Goal: Task Accomplishment & Management: Manage account settings

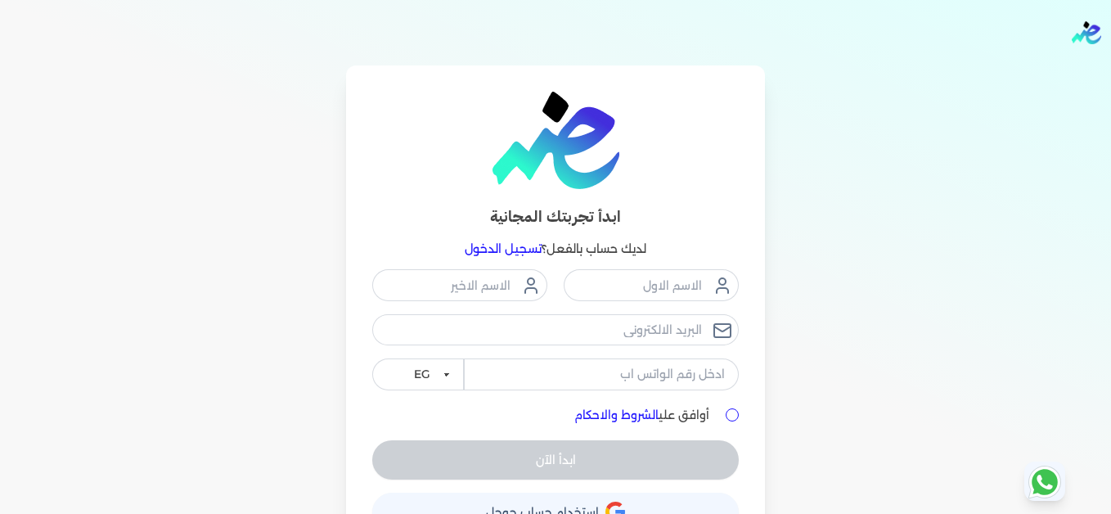
click at [511, 245] on link "تسجيل الدخول" at bounding box center [503, 248] width 77 height 15
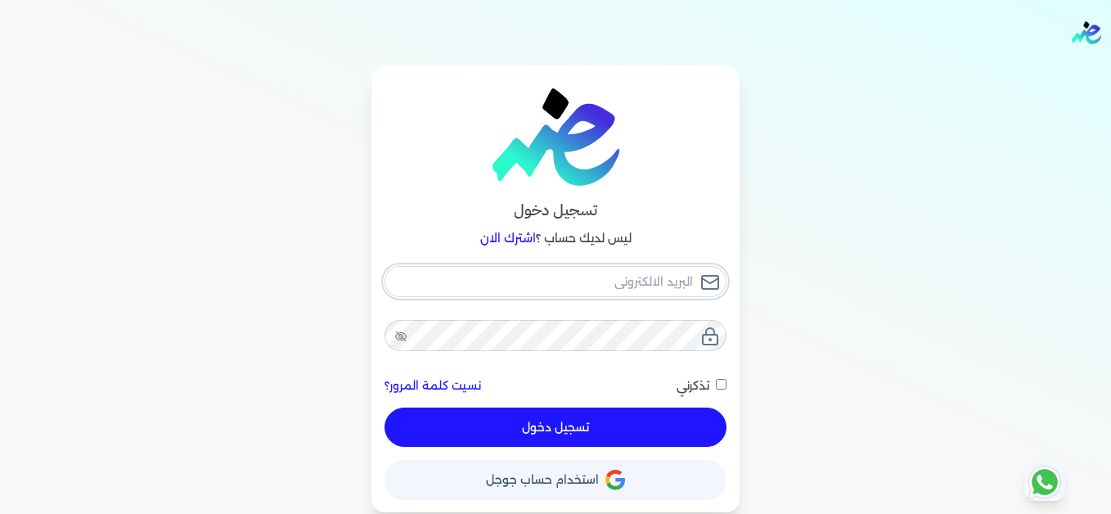
click at [642, 283] on input "email" at bounding box center [556, 281] width 342 height 31
type input "[EMAIL_ADDRESS][DOMAIN_NAME]"
click at [698, 418] on button "تسجيل دخول" at bounding box center [556, 426] width 342 height 39
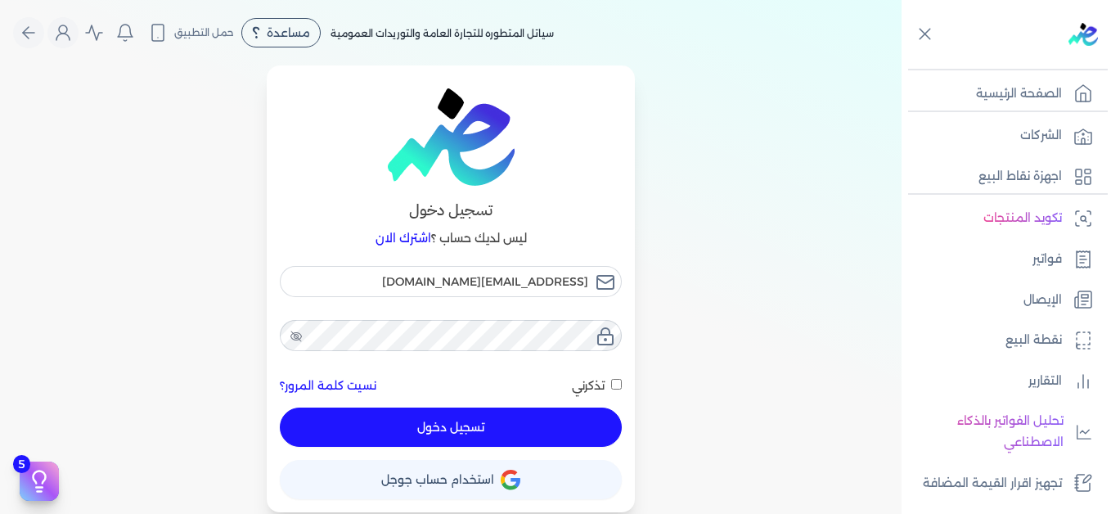
checkbox input "false"
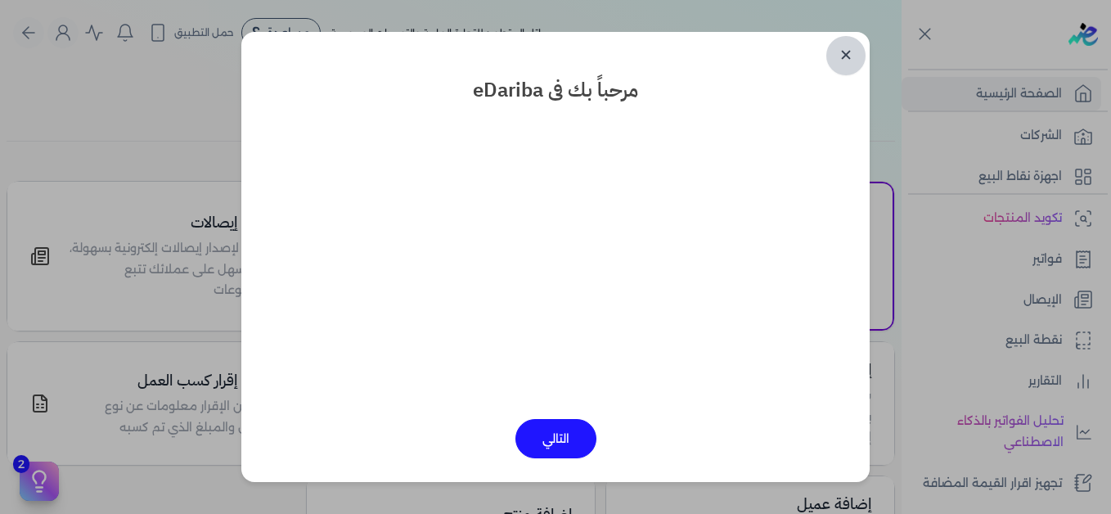
click at [848, 53] on link "✕" at bounding box center [845, 55] width 39 height 39
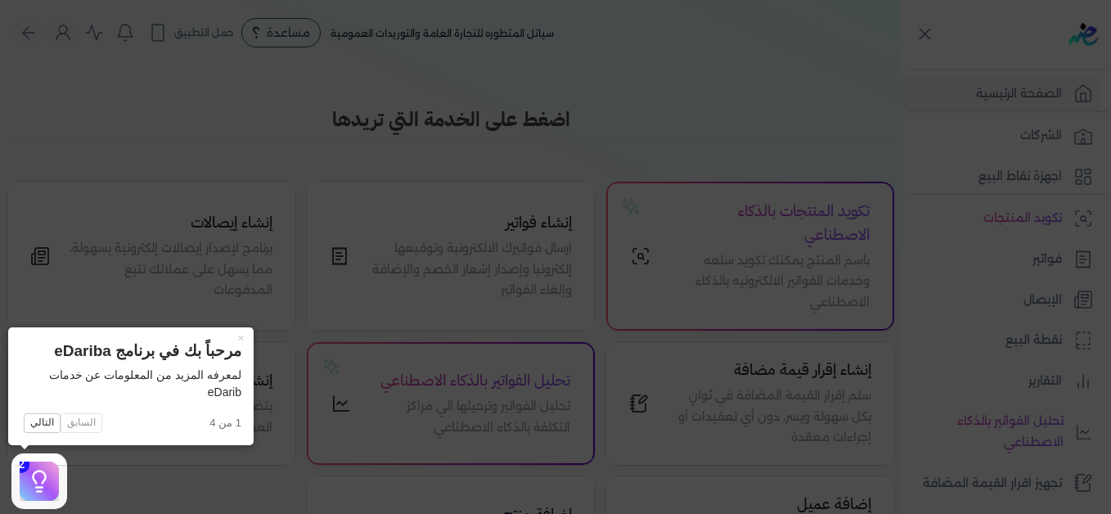
click at [237, 337] on button "×" at bounding box center [240, 338] width 26 height 23
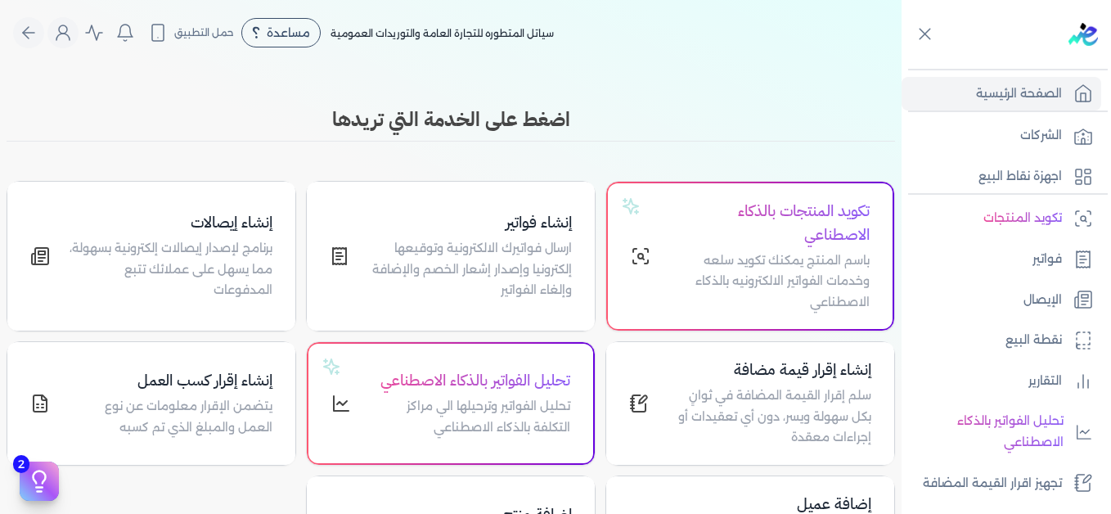
scroll to position [370, 0]
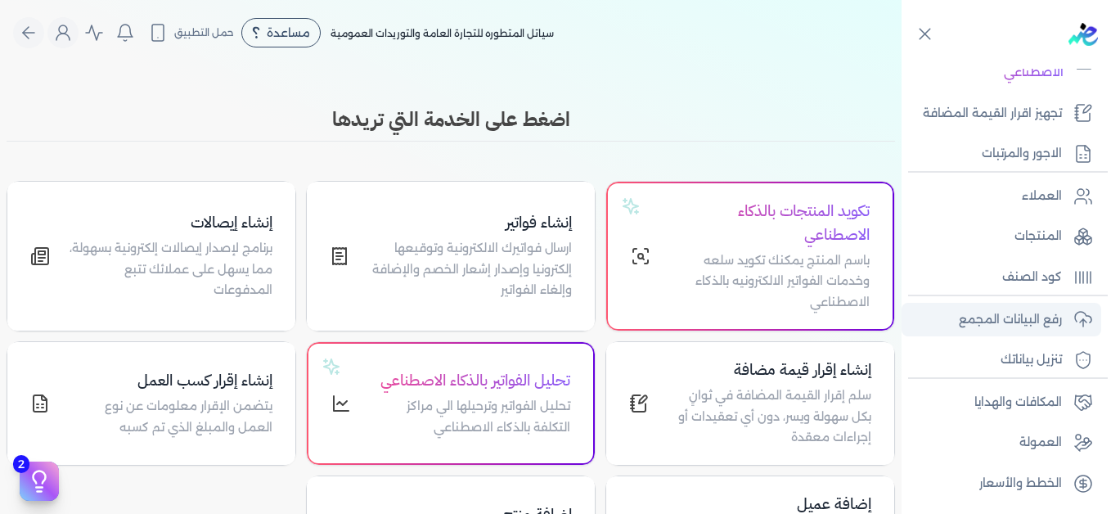
click at [1015, 323] on p "رفع البيانات المجمع" at bounding box center [1010, 319] width 103 height 21
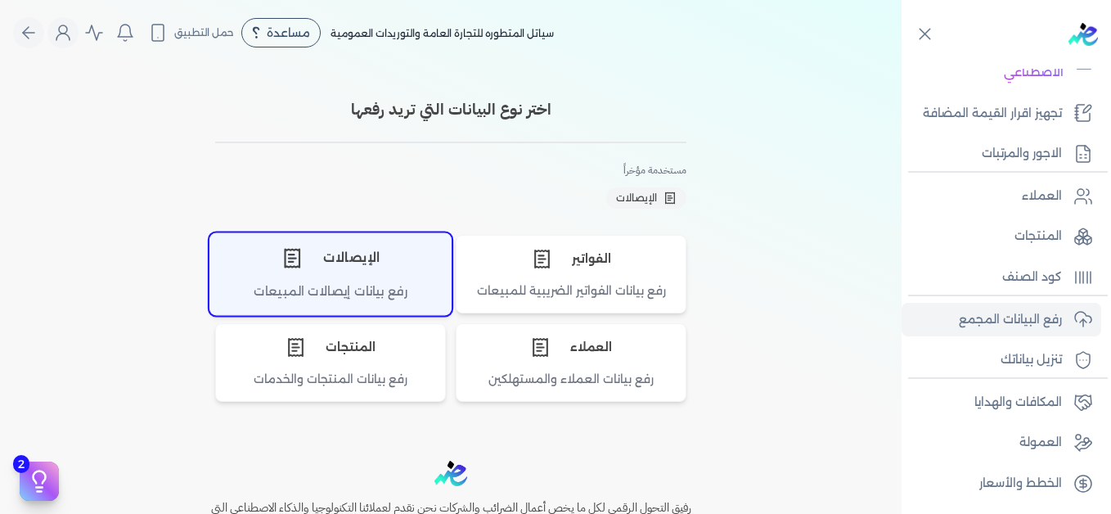
click at [380, 271] on div "الإيصالات" at bounding box center [330, 257] width 241 height 49
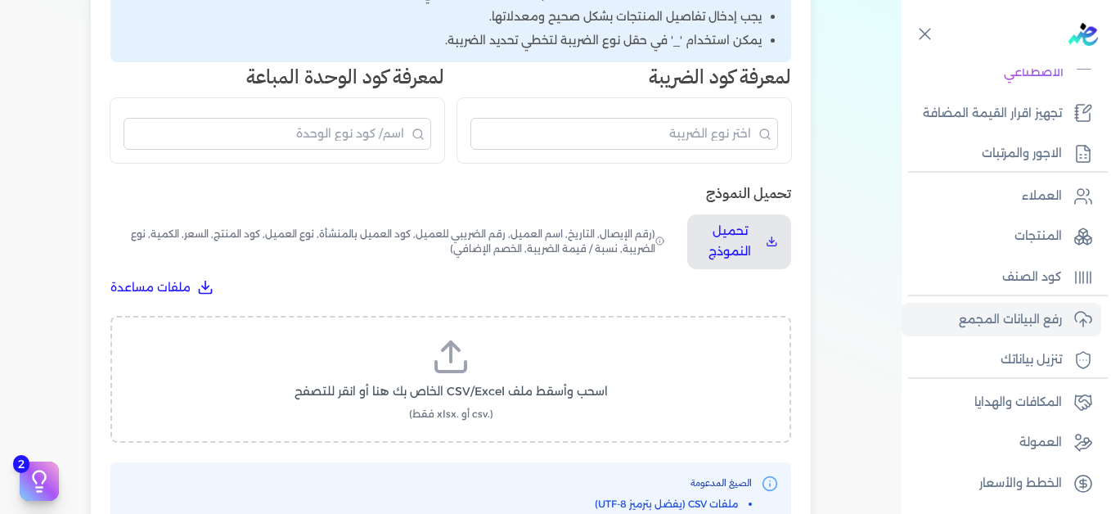
scroll to position [491, 0]
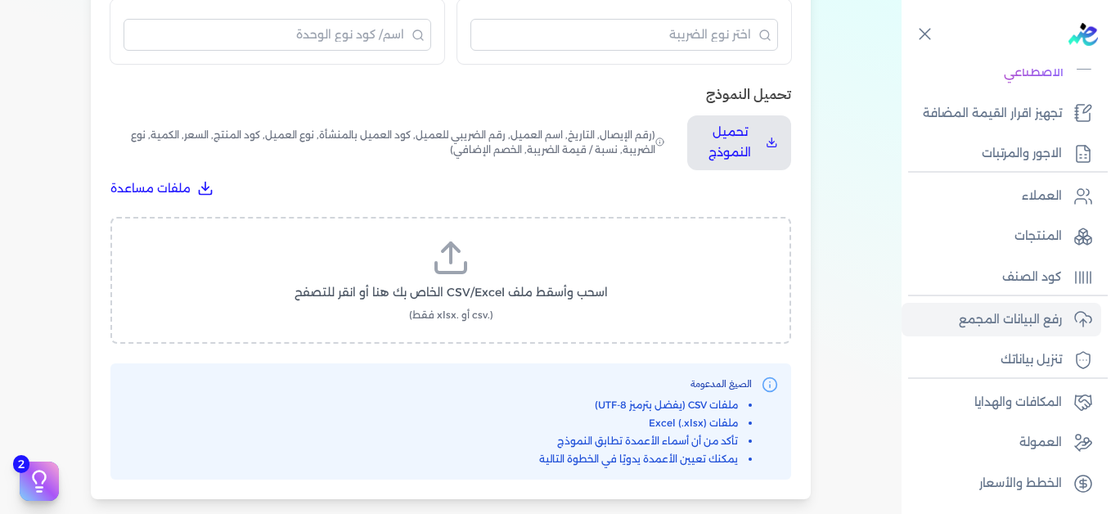
click at [451, 279] on label "اسحب وأسقط ملف CSV/Excel الخاص بك هنا أو انقر للتصفح (.csv أو .xlsx فقط)" at bounding box center [451, 280] width 638 height 84
click at [0, 0] on input "اسحب وأسقط ملف CSV/Excel الخاص بك هنا أو انقر للتصفح (.csv أو .xlsx فقط)" at bounding box center [0, 0] width 0 height 0
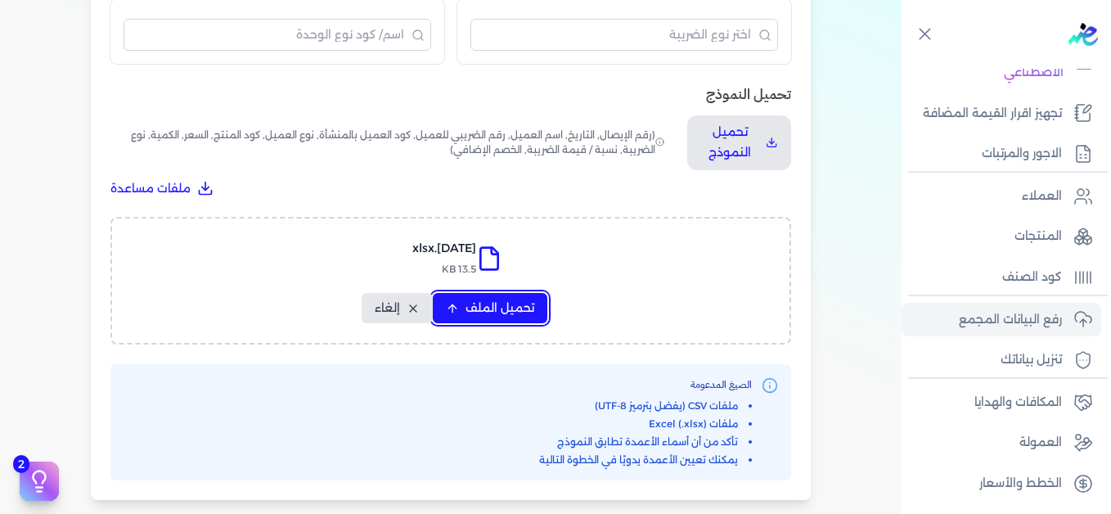
click at [527, 305] on span "تحميل الملف" at bounding box center [500, 307] width 69 height 17
select select "التاريخ"
select select "أسم العميل"
select select "نوع العميل"
select select "وصف البند"
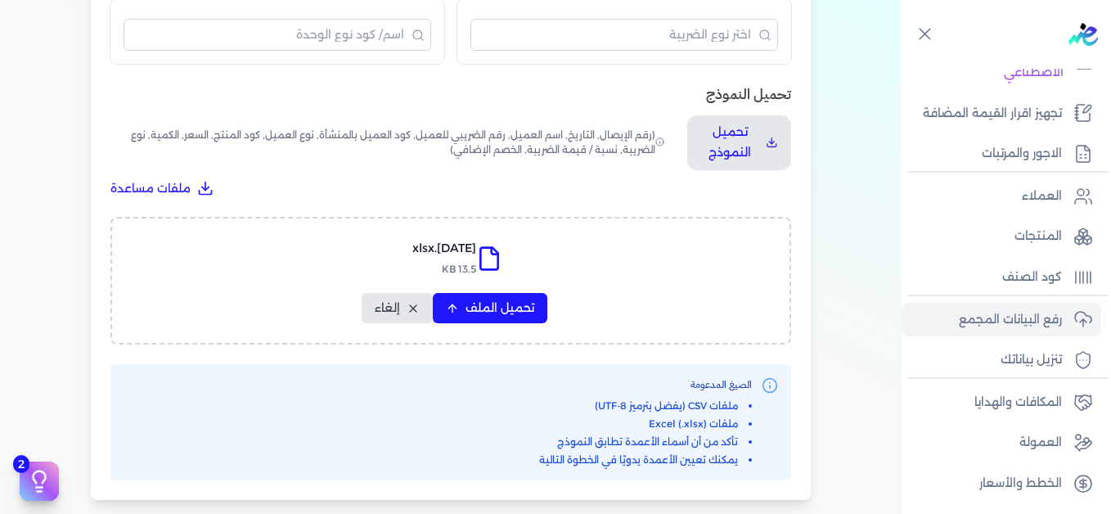
select select "السعر"
select select "الكمية"
select select "نوع الضريبة"
select select "نسبة / قيمة الضريبة"
select select "خصم اضافي"
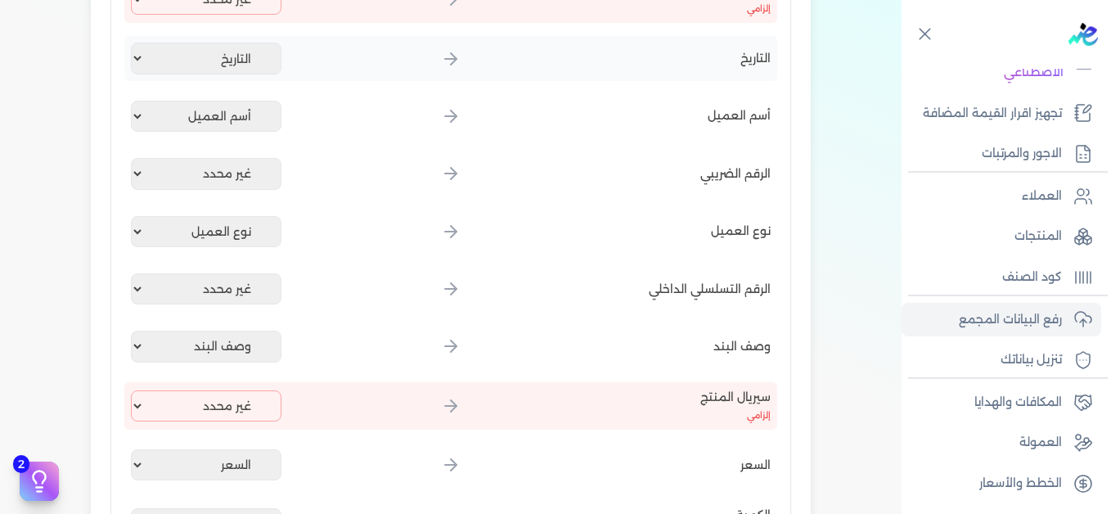
scroll to position [327, 0]
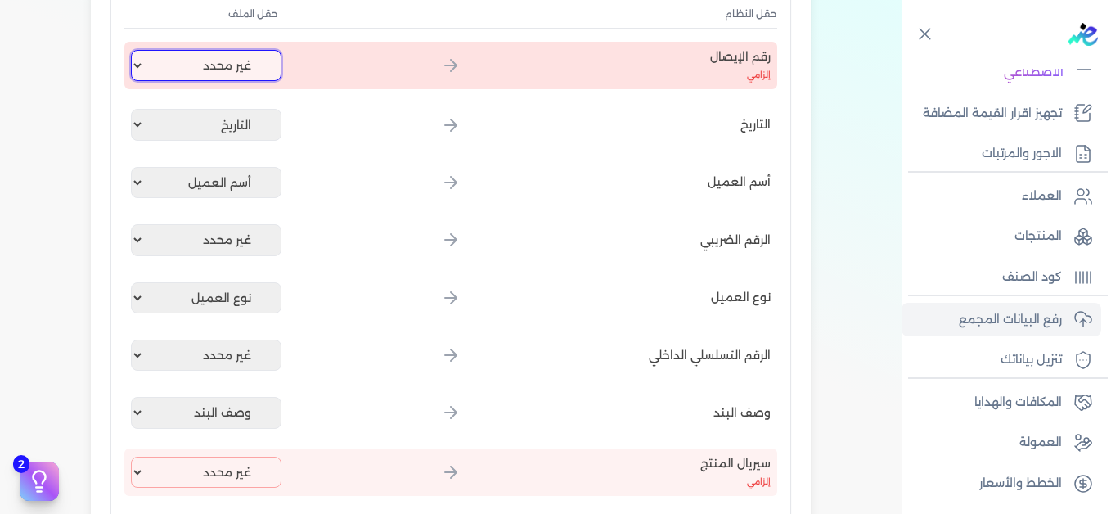
click at [254, 70] on select "غير محدد إيصال رقم التاريخ كود العميل بالمنشأة أسم العميل الرقم الضريبي للعميل …" at bounding box center [206, 65] width 151 height 31
select select "إيصال رقم"
click at [134, 50] on select "غير محدد إيصال رقم التاريخ كود العميل بالمنشأة أسم العميل الرقم الضريبي للعميل …" at bounding box center [206, 65] width 151 height 31
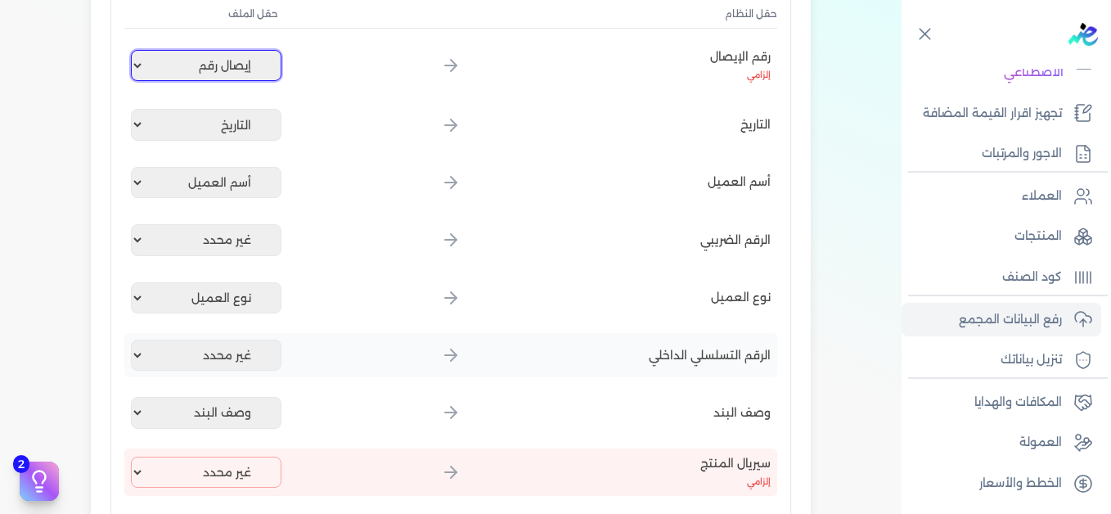
scroll to position [736, 0]
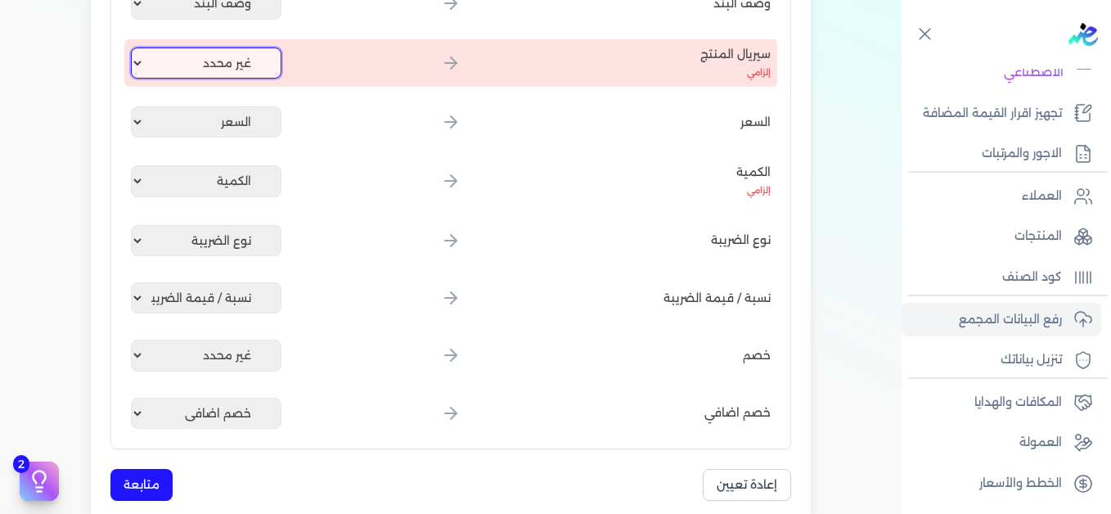
click at [232, 77] on select "غير محدد إيصال رقم التاريخ كود العميل بالمنشأة أسم العميل الرقم الضريبي للعميل …" at bounding box center [206, 62] width 151 height 31
select select "كود المنتج الداخلي"
click at [134, 47] on select "غير محدد إيصال رقم التاريخ كود العميل بالمنشأة أسم العميل الرقم الضريبي للعميل …" at bounding box center [206, 62] width 151 height 31
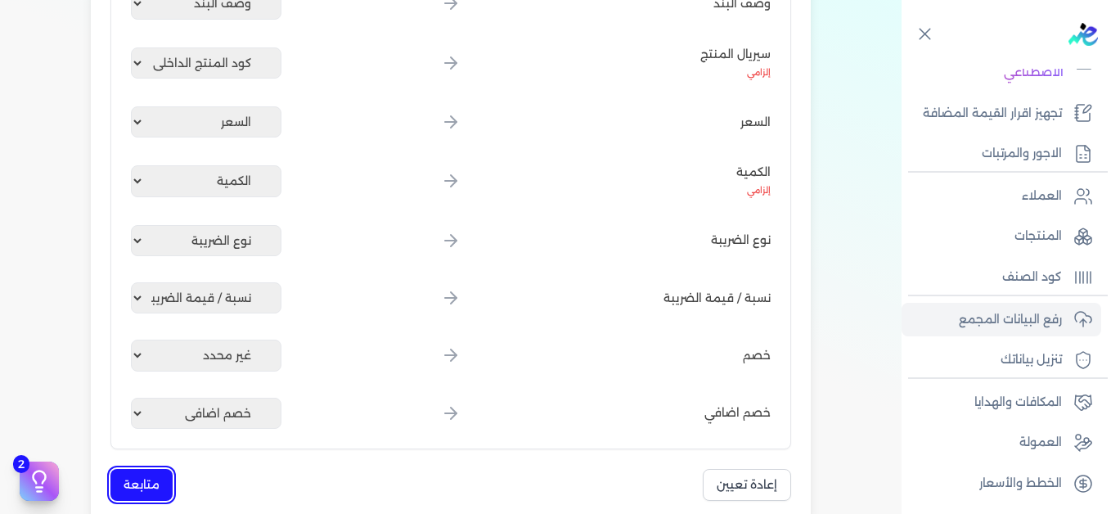
click at [152, 479] on button "متابعة" at bounding box center [141, 485] width 62 height 32
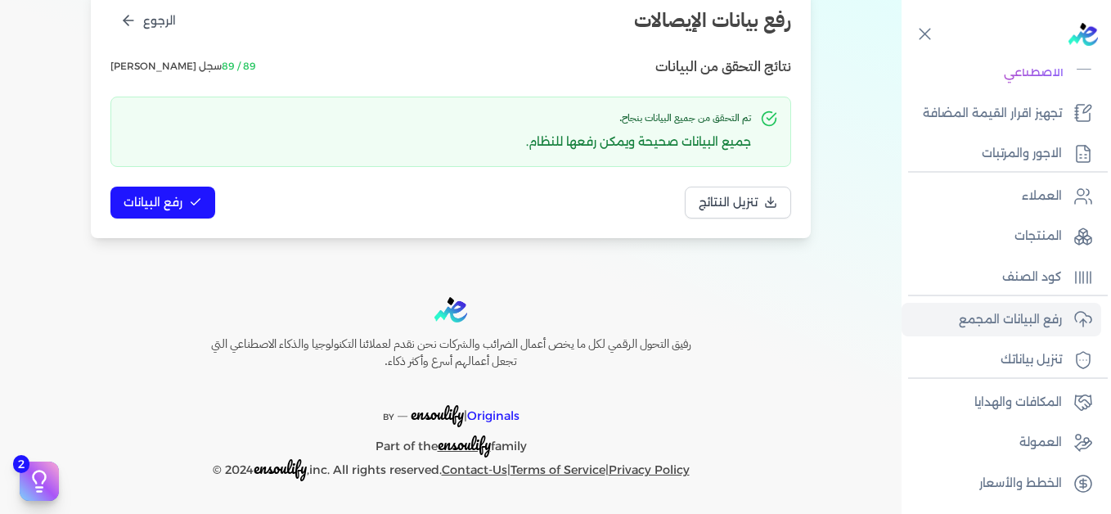
scroll to position [223, 0]
click at [173, 208] on span "رفع البيانات" at bounding box center [153, 202] width 59 height 17
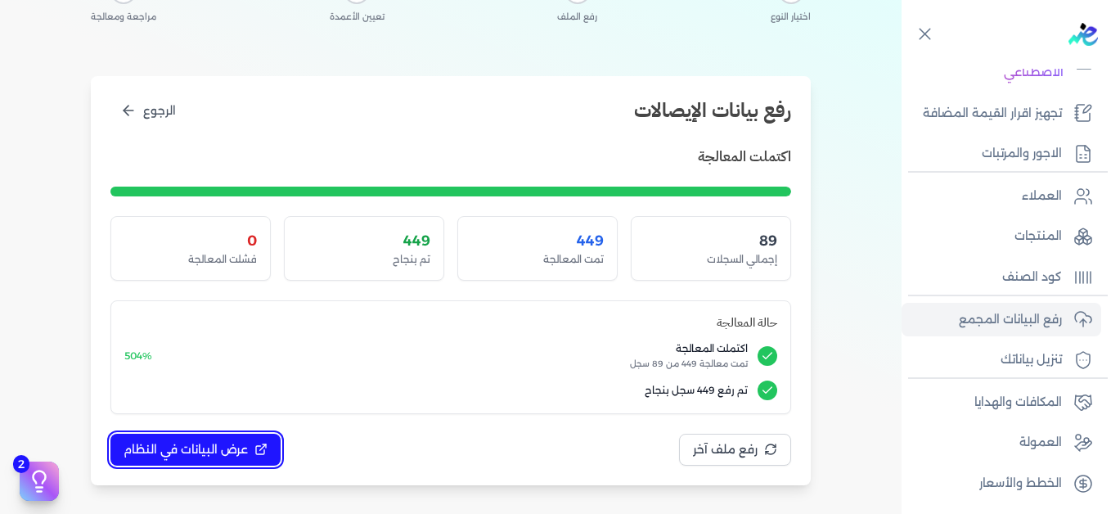
click at [211, 444] on span "عرض البيانات في النظام" at bounding box center [186, 449] width 124 height 17
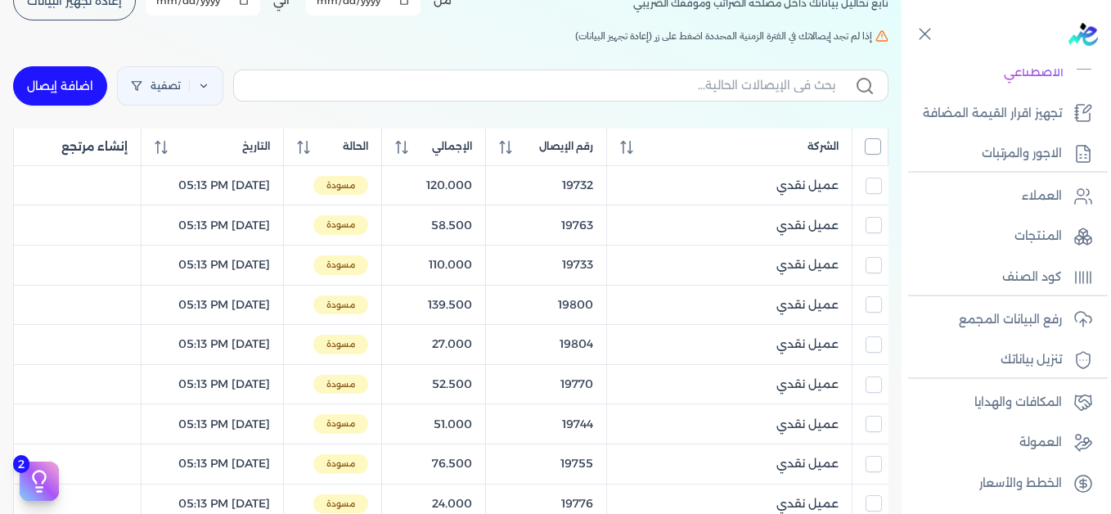
click at [871, 151] on input "All items unselected" at bounding box center [873, 146] width 16 height 16
checkbox input "true"
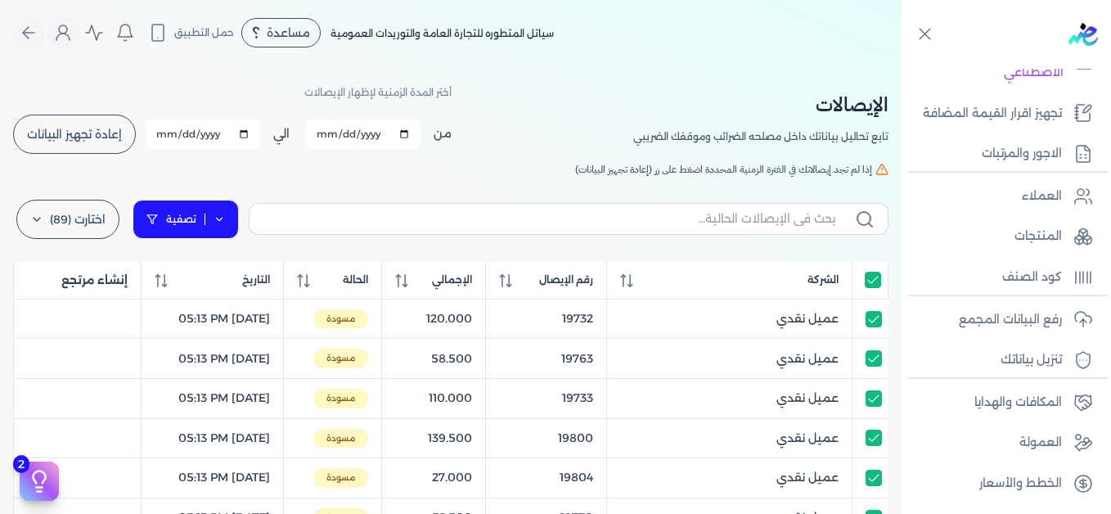
click at [218, 222] on link "تصفية" at bounding box center [186, 219] width 106 height 39
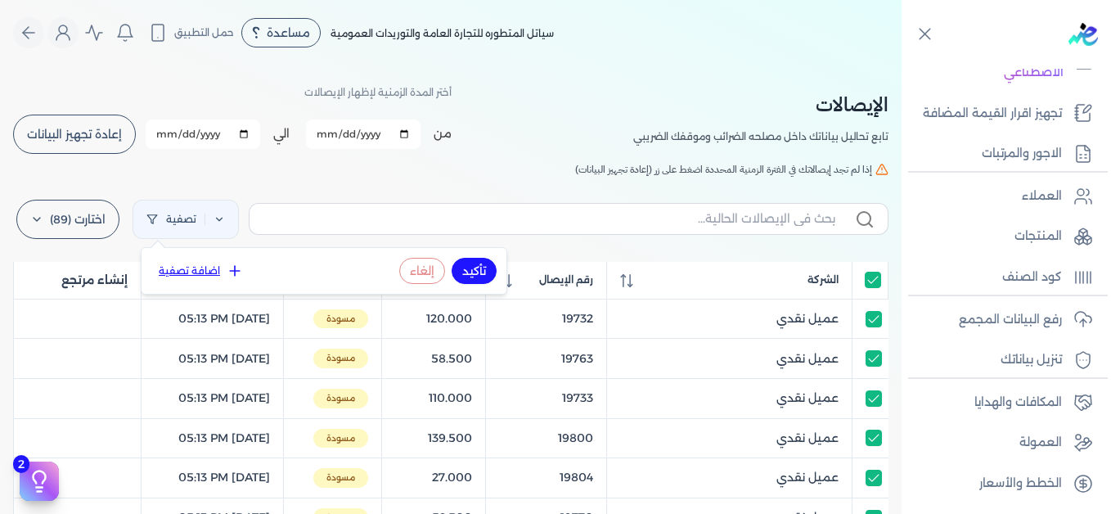
click at [227, 273] on icon at bounding box center [235, 271] width 16 height 16
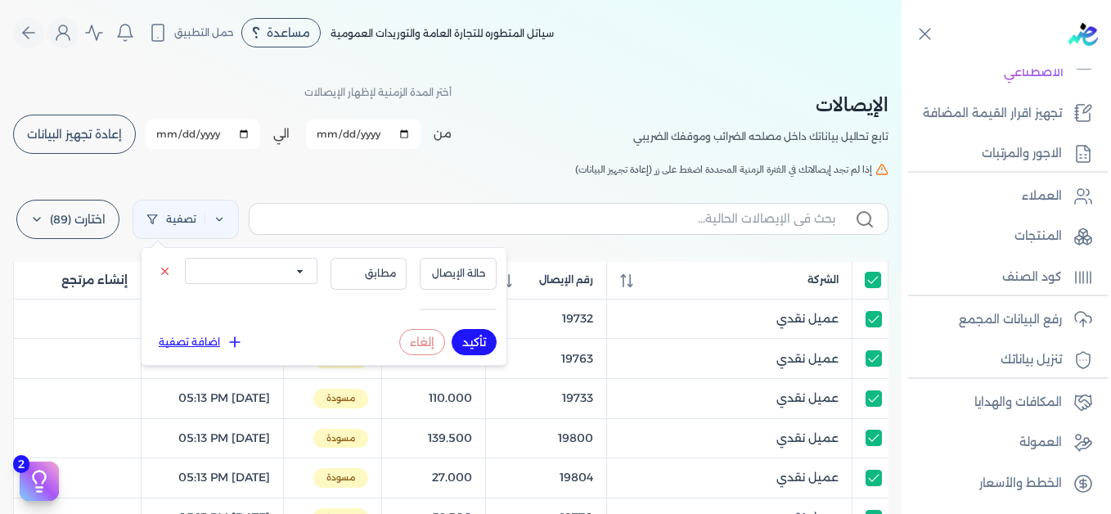
click at [287, 273] on select "الكل مقبولة غير مقبولة يتم مراجعتها ملغية مرفوضة مسودة" at bounding box center [251, 271] width 133 height 26
select select "draft"
click at [185, 258] on select "الكل مقبولة غير مقبولة يتم مراجعتها ملغية مرفوضة مسودة" at bounding box center [251, 271] width 133 height 26
click at [461, 342] on button "تأكيد" at bounding box center [474, 342] width 45 height 26
click at [457, 169] on h5 "إذا لم تجد إيصالاتك في الفترة الزمنية المحددة اضغط على زر (إعادة تجهيز البيانات)" at bounding box center [450, 169] width 875 height 15
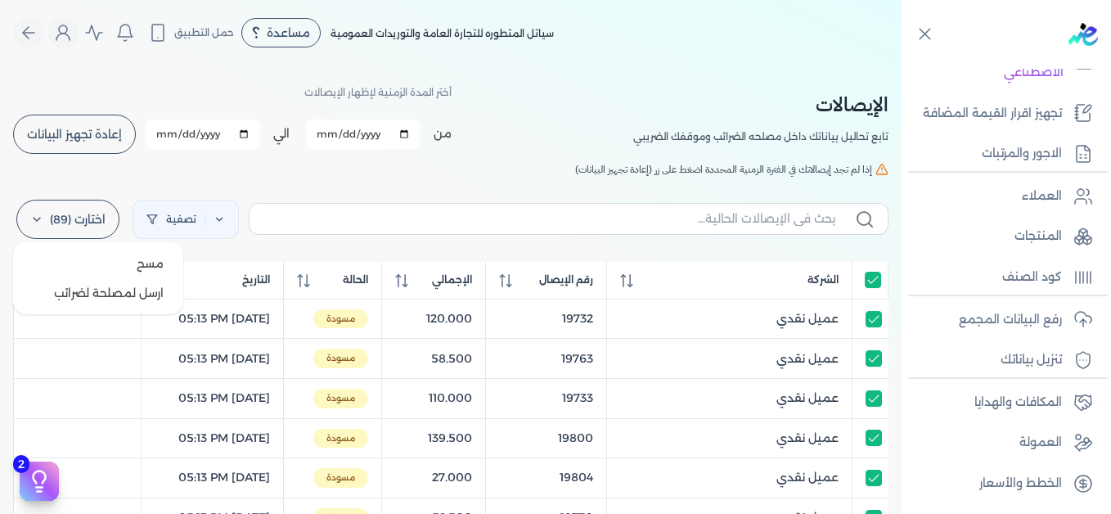
click at [58, 214] on label "اختارت (89)" at bounding box center [67, 219] width 103 height 39
click at [128, 261] on button "مسح" at bounding box center [98, 263] width 157 height 29
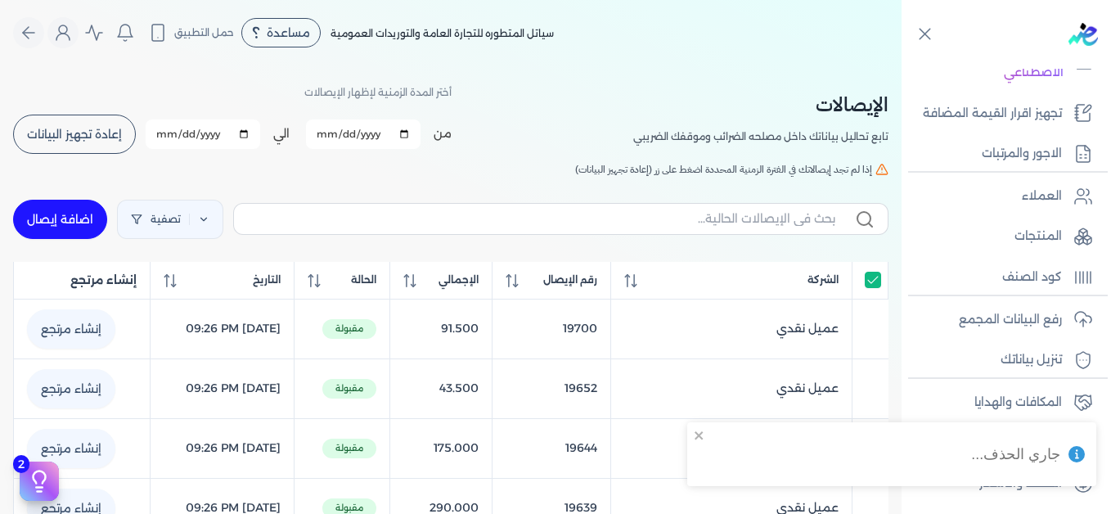
checkbox input "true"
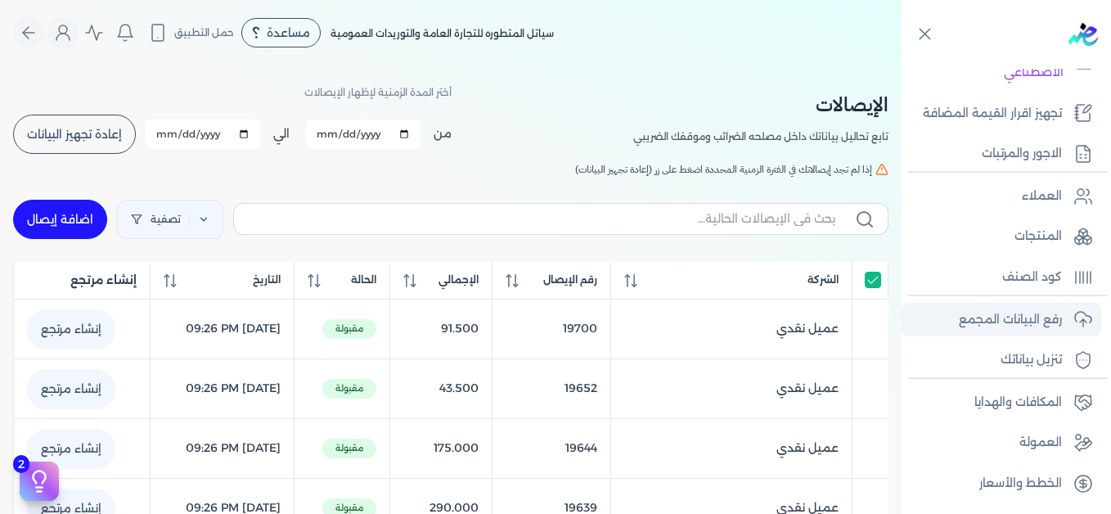
click at [978, 321] on p "رفع البيانات المجمع" at bounding box center [1010, 319] width 103 height 21
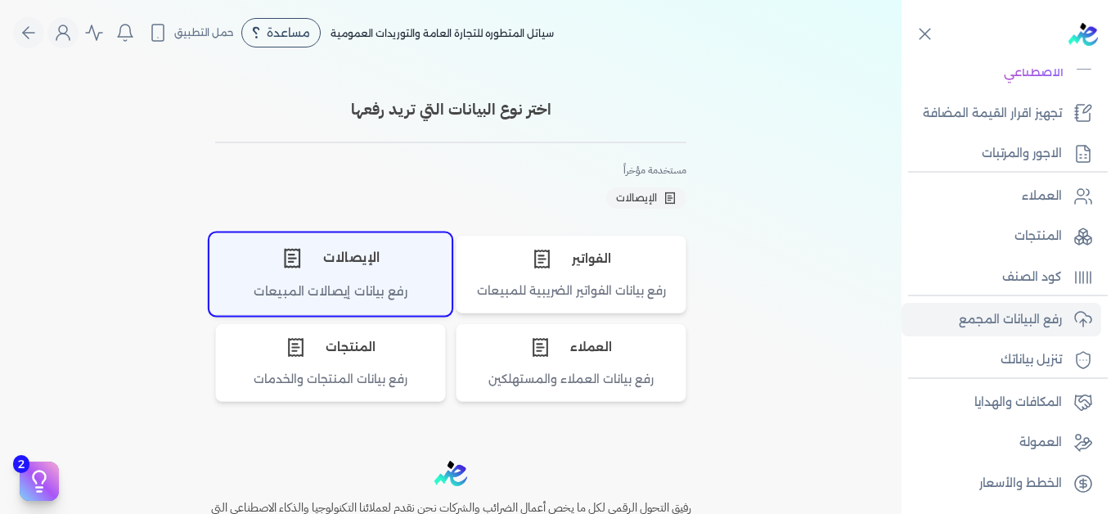
click at [335, 294] on div "رفع بيانات إيصالات المبيعات" at bounding box center [330, 298] width 241 height 32
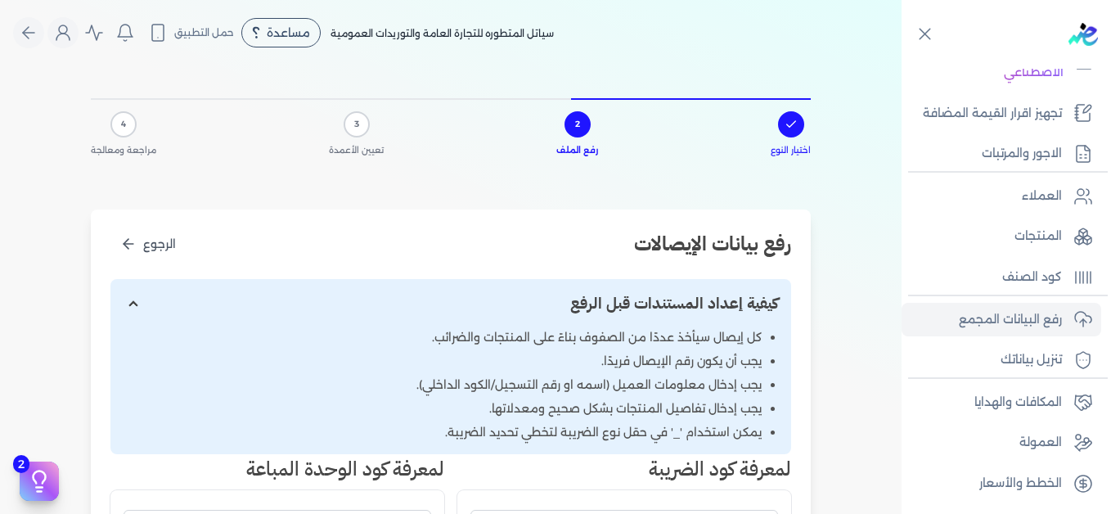
scroll to position [409, 0]
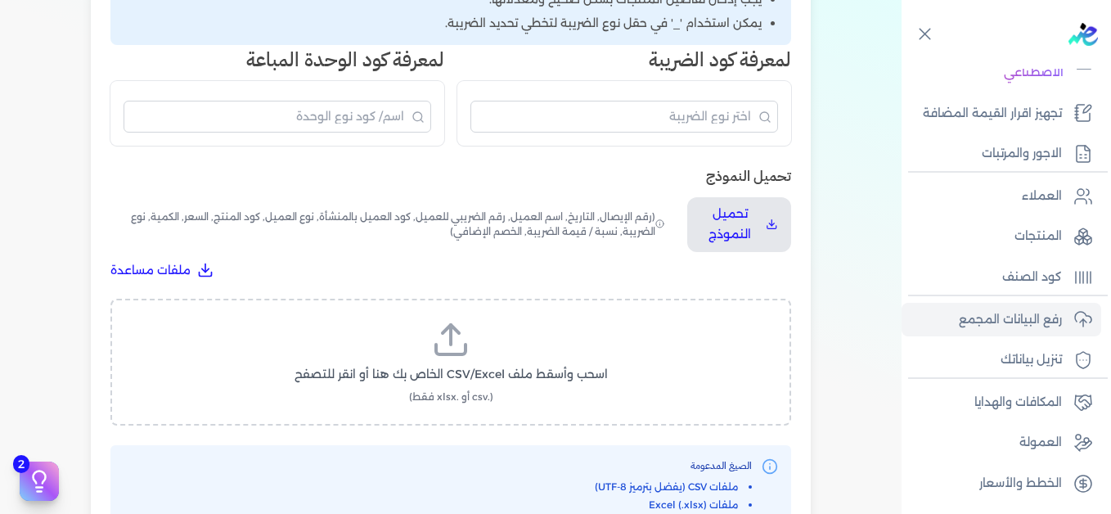
click at [452, 344] on icon at bounding box center [450, 339] width 39 height 39
click at [0, 0] on input "اسحب وأسقط ملف CSV/Excel الخاص بك هنا أو انقر للتصفح (.csv أو .xlsx فقط)" at bounding box center [0, 0] width 0 height 0
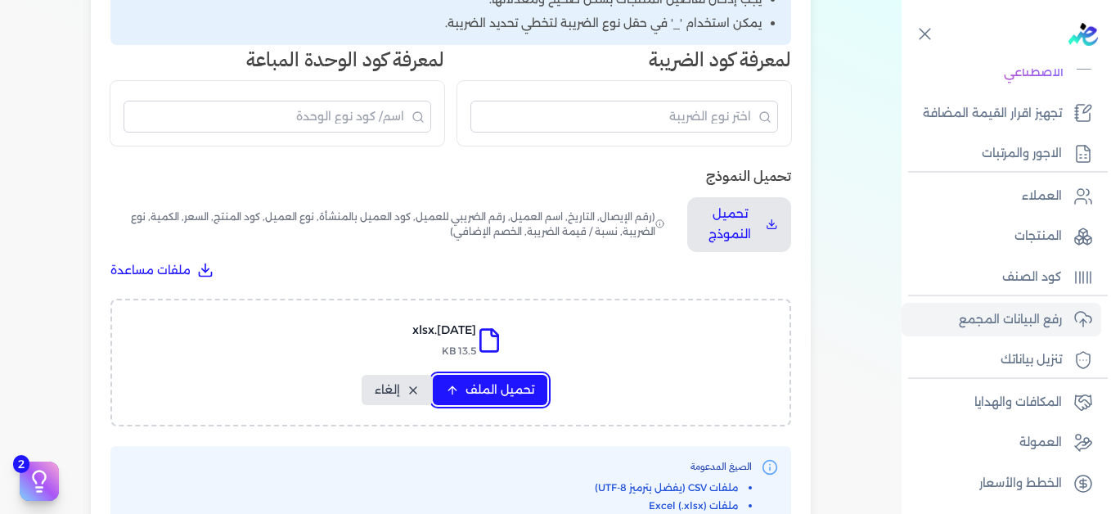
click at [522, 392] on span "تحميل الملف" at bounding box center [500, 389] width 69 height 17
select select "التاريخ"
select select "أسم العميل"
select select "نوع العميل"
select select "وصف البند"
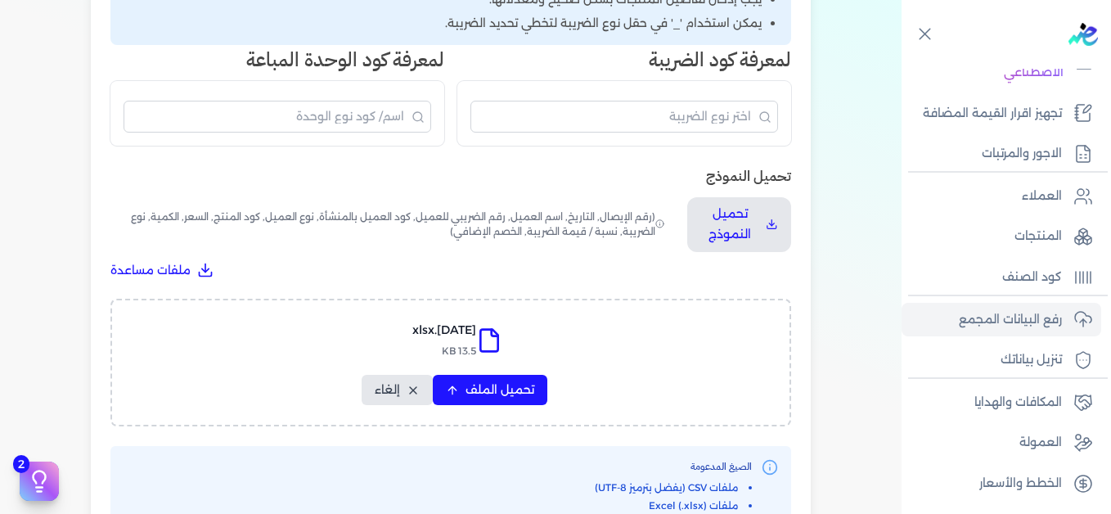
select select "السعر"
select select "الكمية"
select select "نوع الضريبة"
select select "نسبة / قيمة الضريبة"
select select "خصم اضافي"
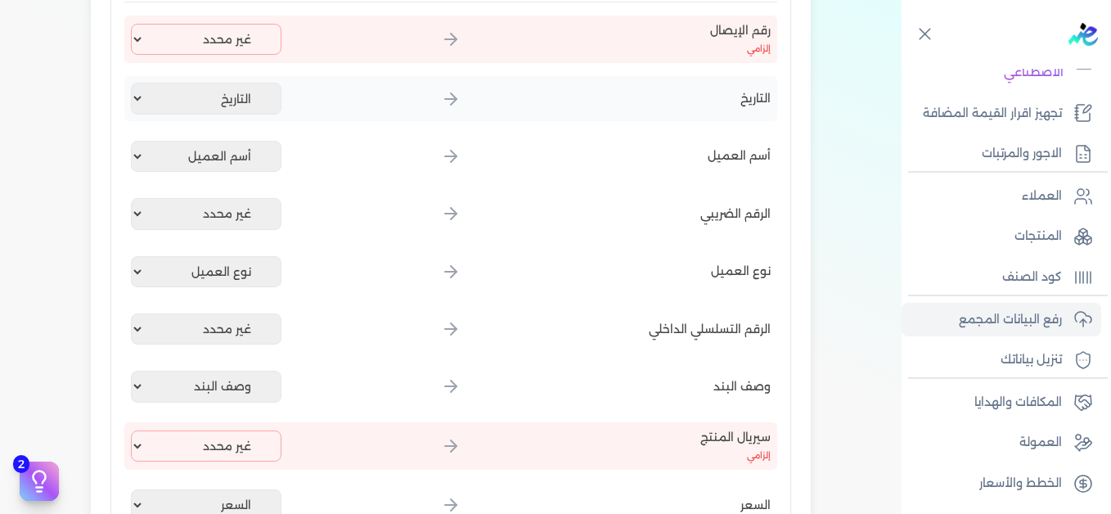
scroll to position [327, 0]
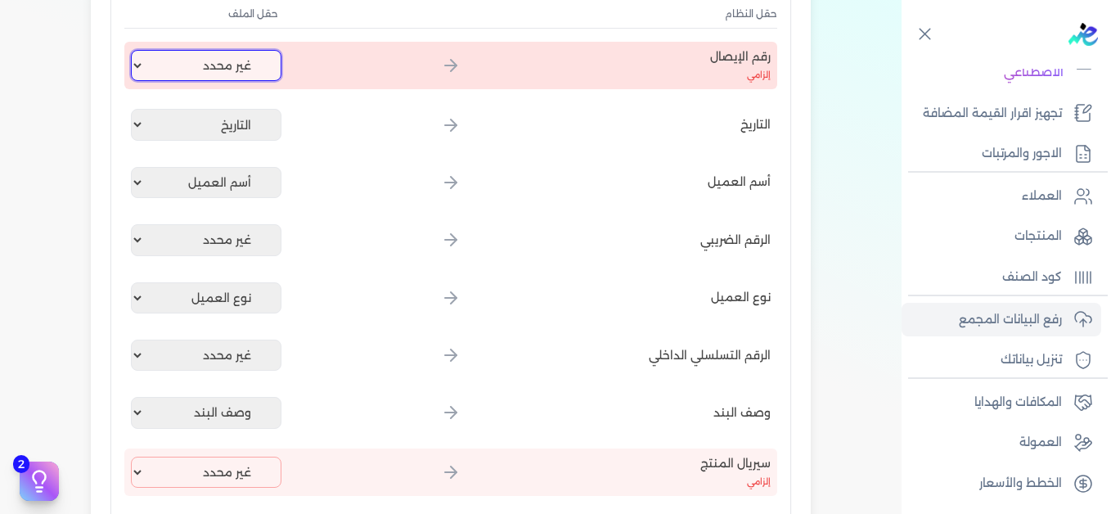
click at [189, 61] on select "غير محدد إيصال رقم التاريخ كود العميل بالمنشأة أسم العميل الرقم الضريبي للعميل …" at bounding box center [206, 65] width 151 height 31
select select "إيصال رقم"
click at [134, 50] on select "غير محدد إيصال رقم التاريخ كود العميل بالمنشأة أسم العميل الرقم الضريبي للعميل …" at bounding box center [206, 65] width 151 height 31
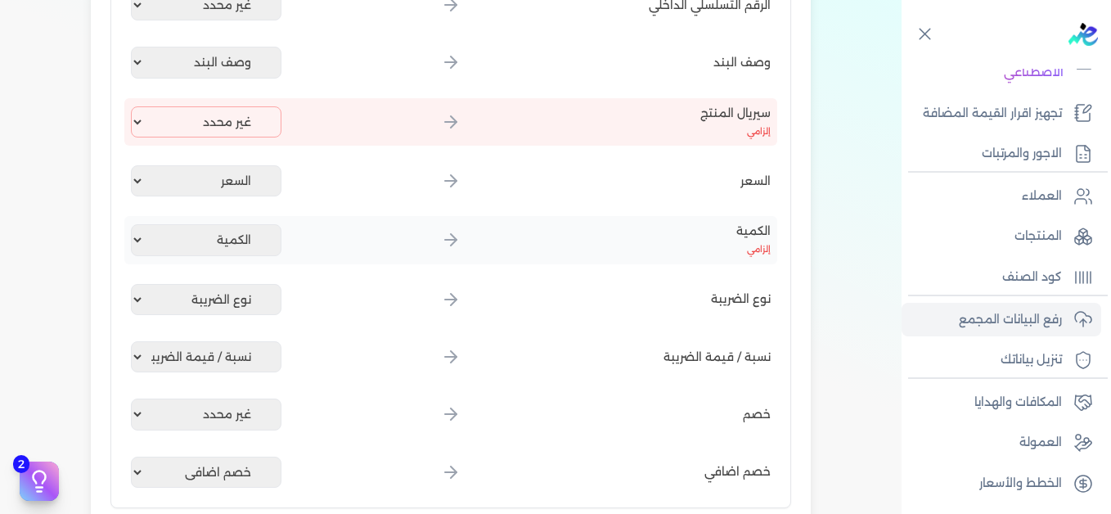
scroll to position [736, 0]
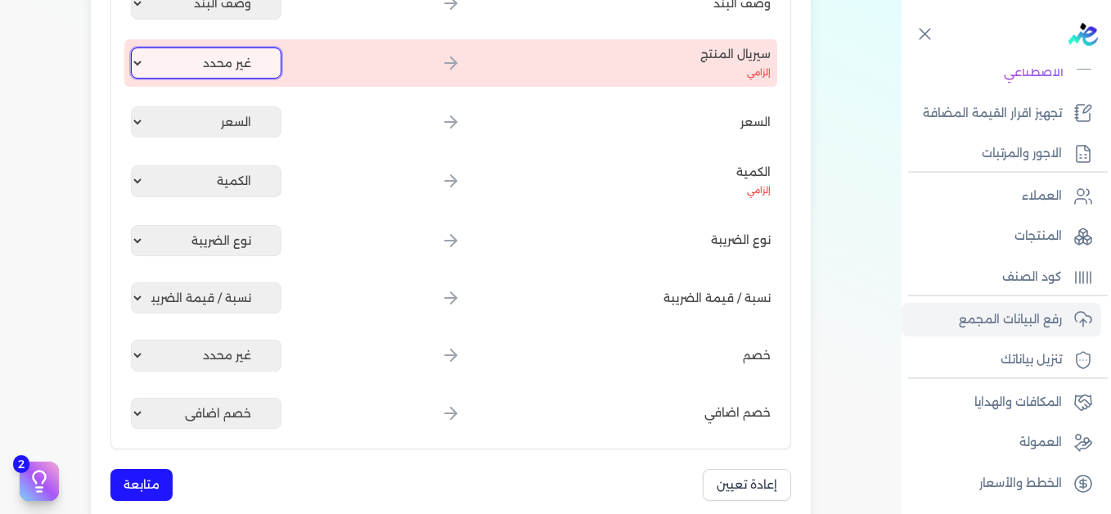
click at [193, 71] on select "غير محدد إيصال رقم التاريخ كود العميل بالمنشأة أسم العميل الرقم الضريبي للعميل …" at bounding box center [206, 62] width 151 height 31
select select "كود المنتج الداخلي"
click at [134, 47] on select "غير محدد إيصال رقم التاريخ كود العميل بالمنشأة أسم العميل الرقم الضريبي للعميل …" at bounding box center [206, 62] width 151 height 31
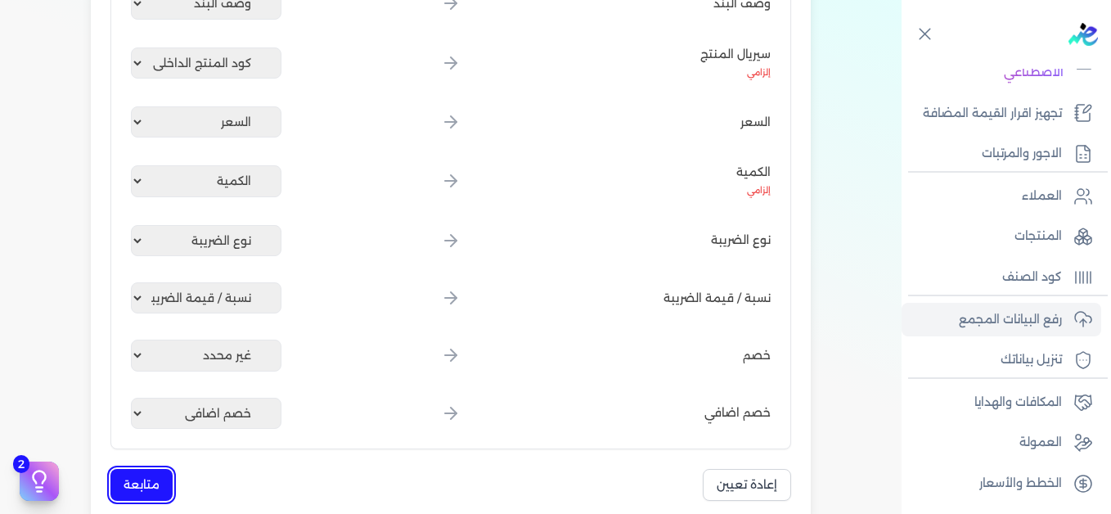
click at [155, 475] on button "متابعة" at bounding box center [141, 485] width 62 height 32
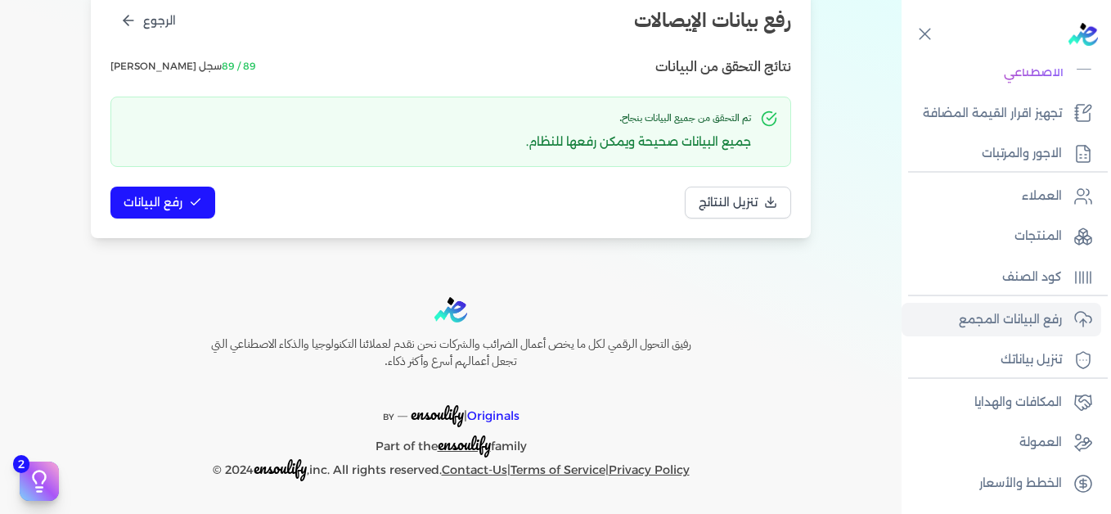
scroll to position [223, 0]
click at [187, 199] on button "رفع البيانات" at bounding box center [162, 203] width 105 height 32
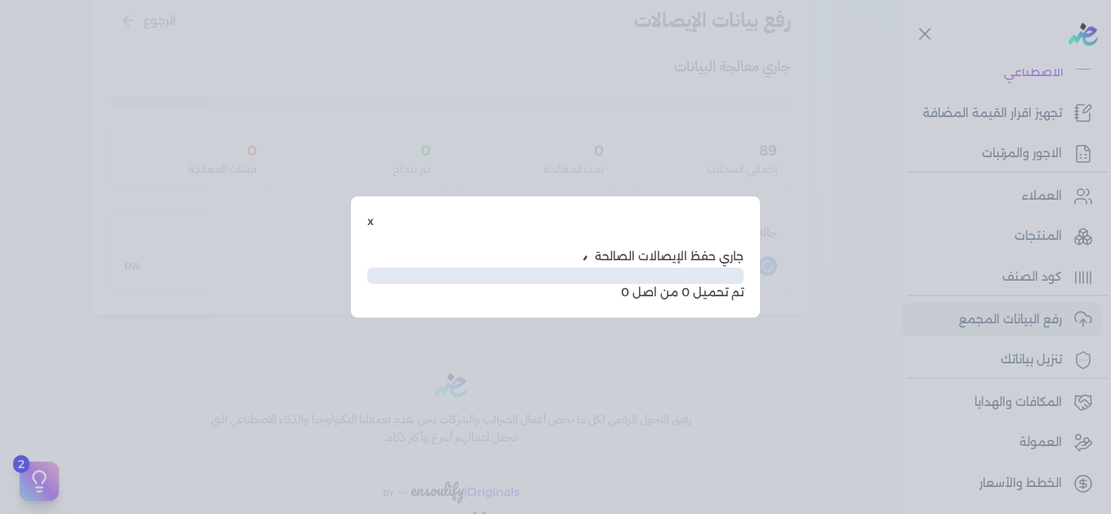
scroll to position [133, 0]
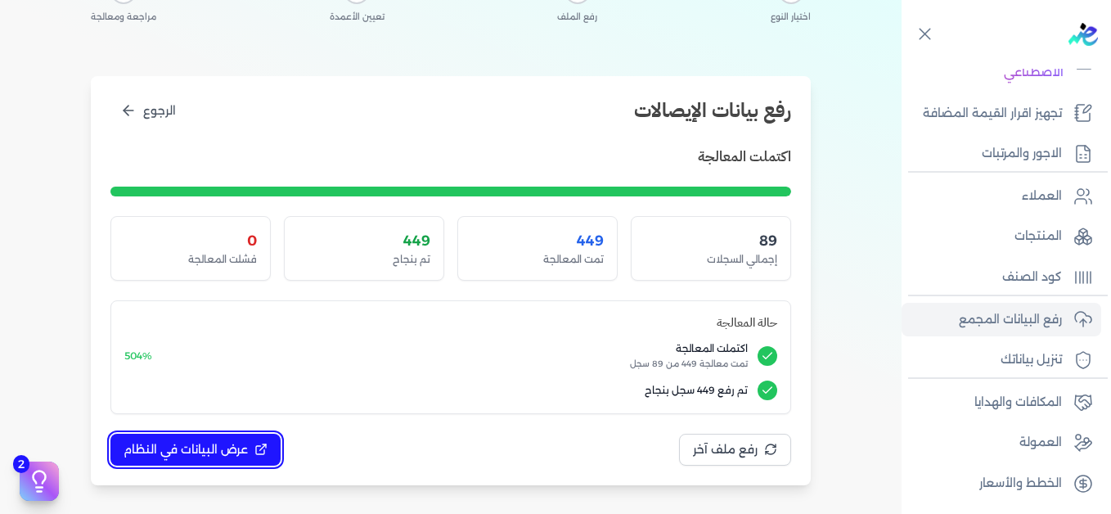
click at [224, 449] on span "عرض البيانات في النظام" at bounding box center [186, 449] width 124 height 17
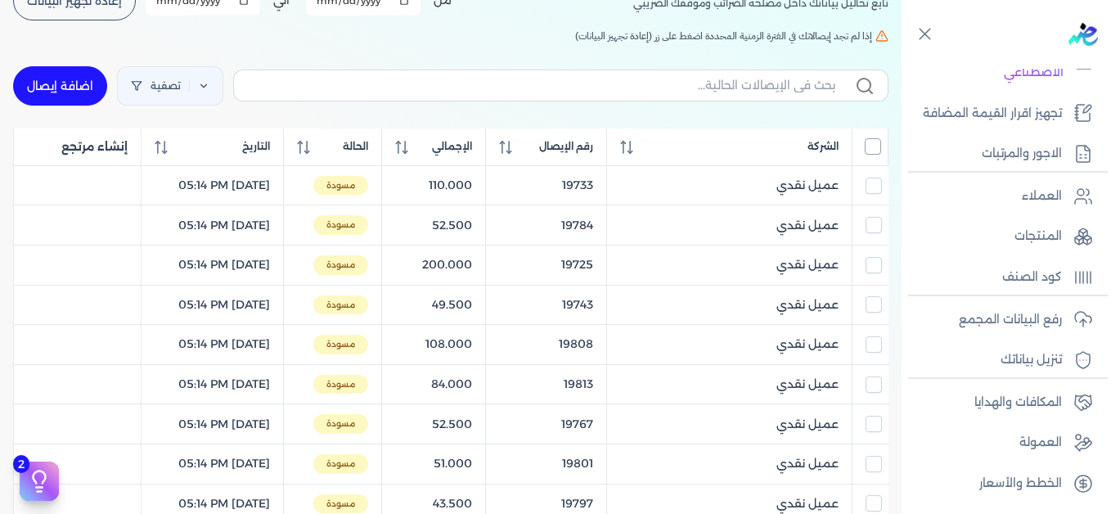
click at [875, 148] on input "All items unselected" at bounding box center [873, 146] width 16 height 16
checkbox input "true"
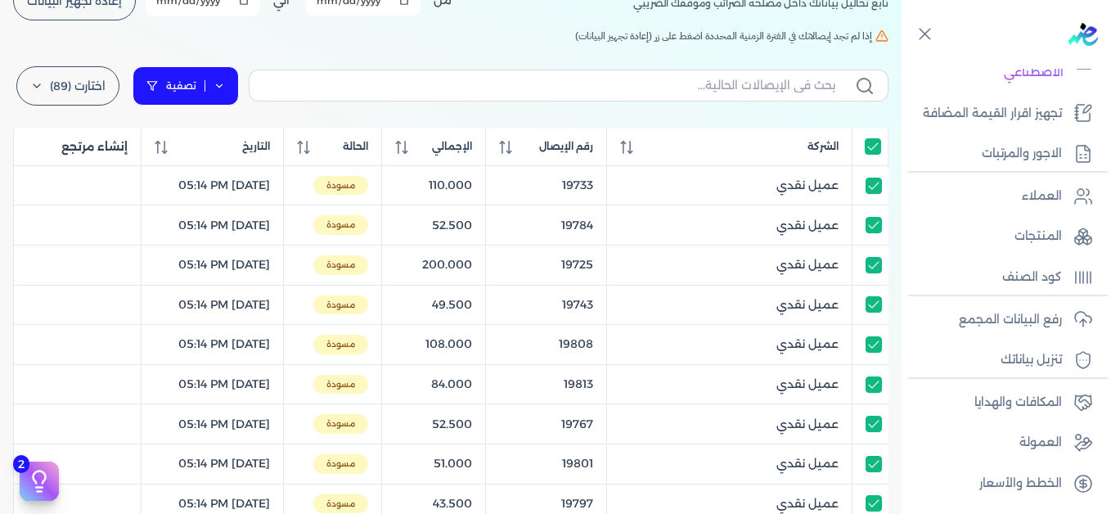
click at [218, 87] on link "تصفية" at bounding box center [186, 85] width 106 height 39
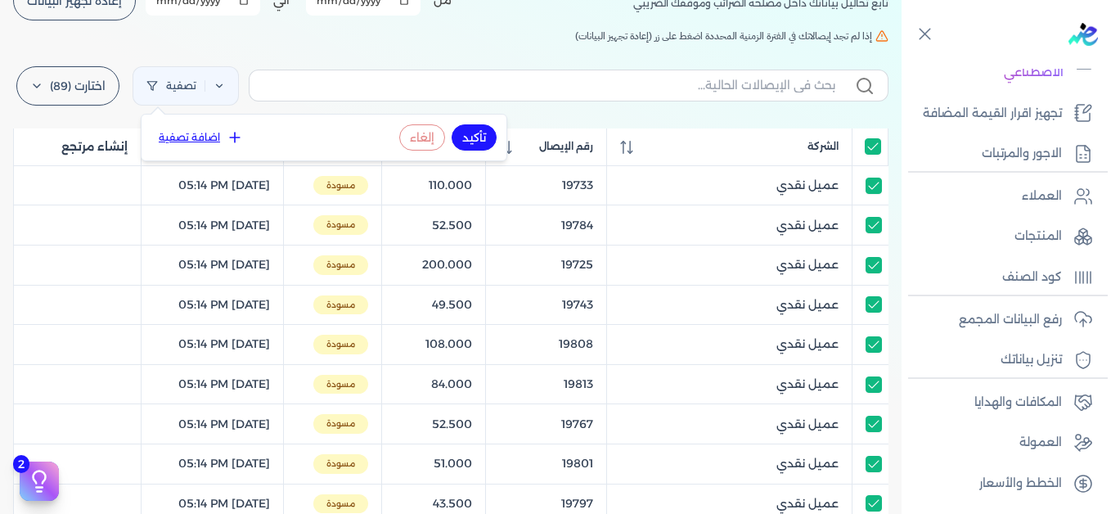
click at [209, 134] on button "اضافة تصفية" at bounding box center [200, 138] width 99 height 20
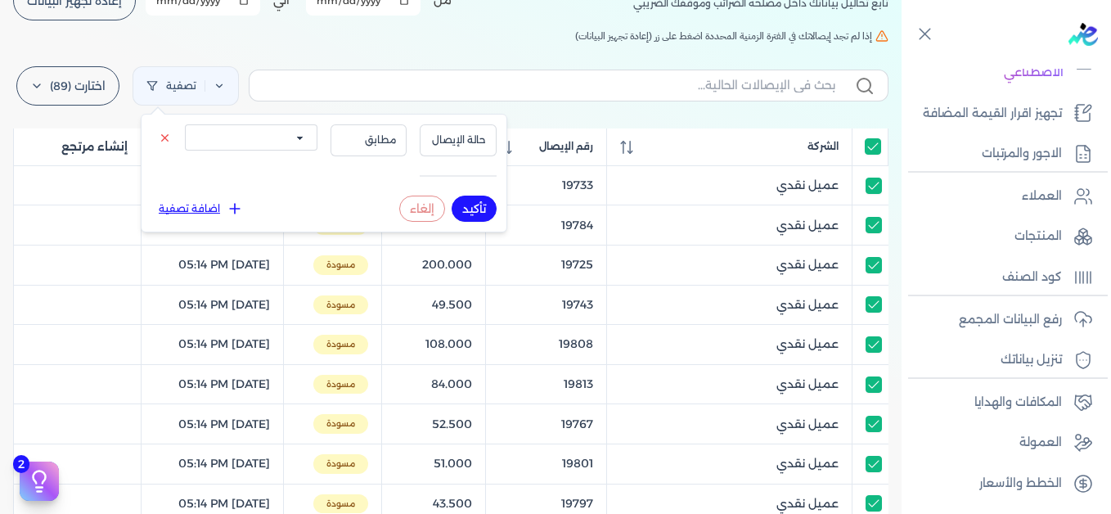
drag, startPoint x: 293, startPoint y: 144, endPoint x: 291, endPoint y: 153, distance: 9.1
click at [293, 144] on select "الكل مقبولة غير مقبولة يتم مراجعتها ملغية مرفوضة مسودة" at bounding box center [251, 137] width 133 height 26
select select "draft"
click at [185, 124] on select "الكل مقبولة غير مقبولة يتم مراجعتها ملغية مرفوضة مسودة" at bounding box center [251, 137] width 133 height 26
click at [474, 209] on button "تأكيد" at bounding box center [474, 209] width 45 height 26
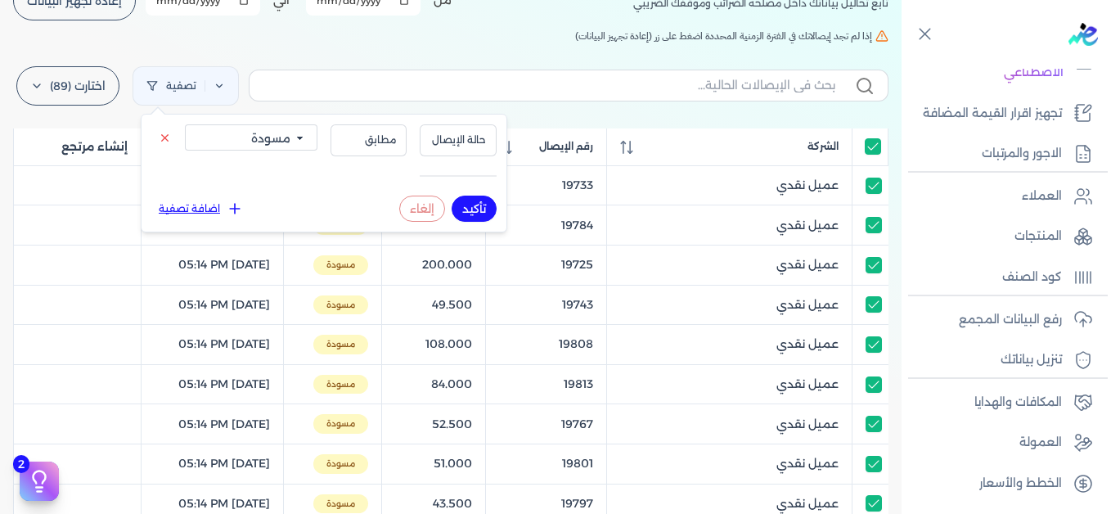
click at [358, 43] on div "الإيصالات تابع تحاليل بياناتك داخل مصلحه الضرائب وموقفك الضريبي أختر المدة الزم…" at bounding box center [451, 470] width 902 height 1076
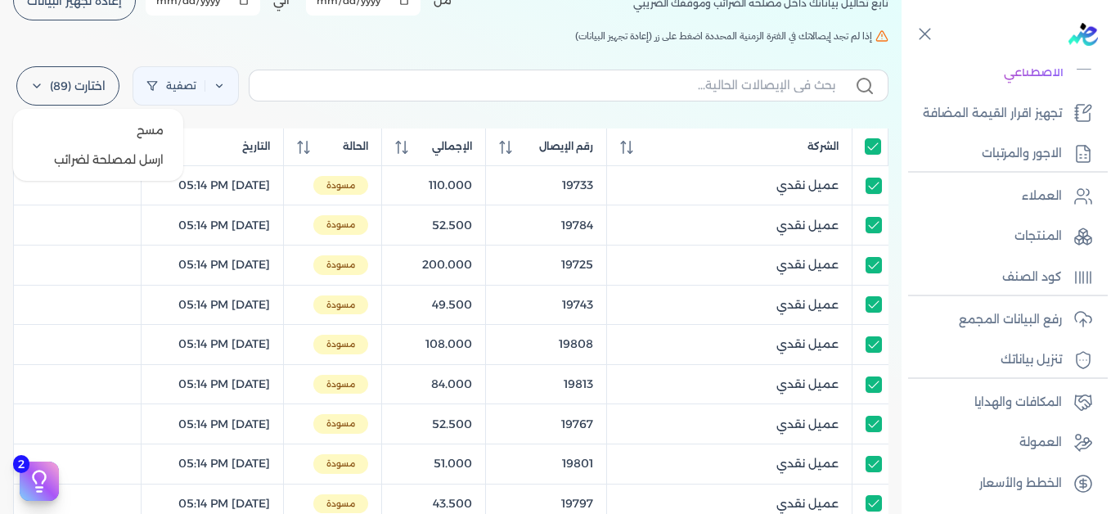
click at [79, 94] on label "اختارت (89)" at bounding box center [67, 85] width 103 height 39
click at [99, 152] on button "ارسل لمصلحة لضرائب" at bounding box center [98, 159] width 157 height 29
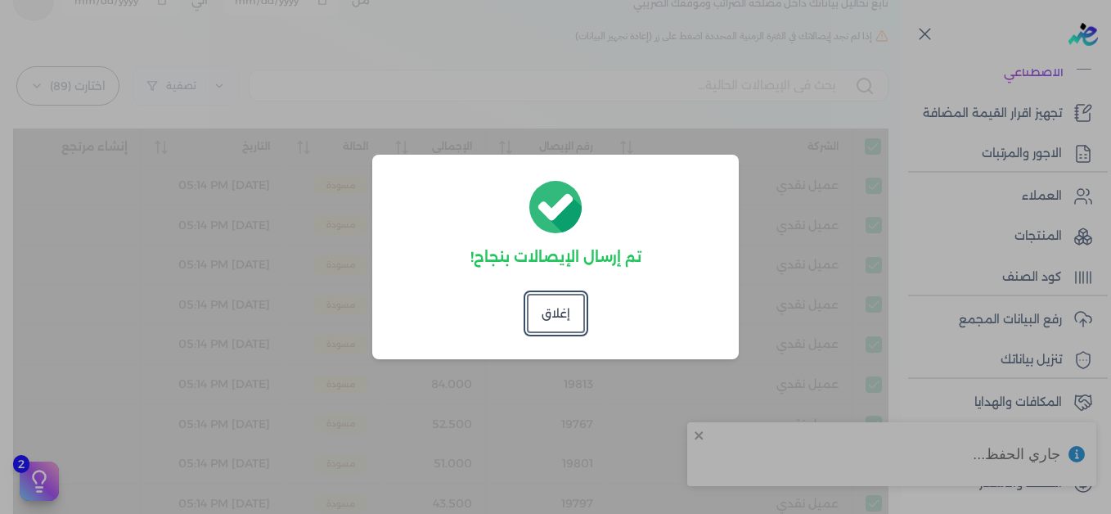
checkbox input "true"
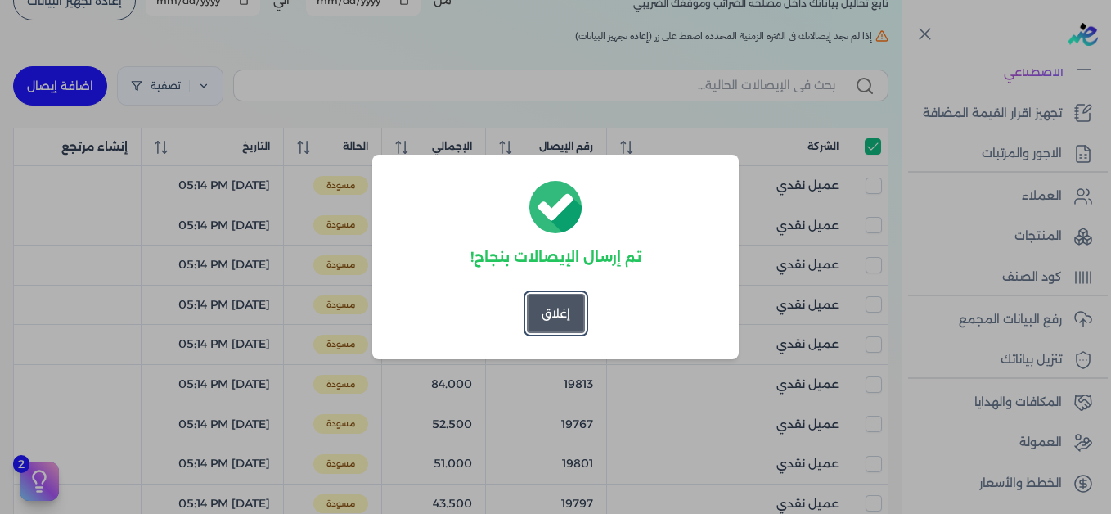
click at [558, 316] on button "إغلاق" at bounding box center [556, 313] width 58 height 39
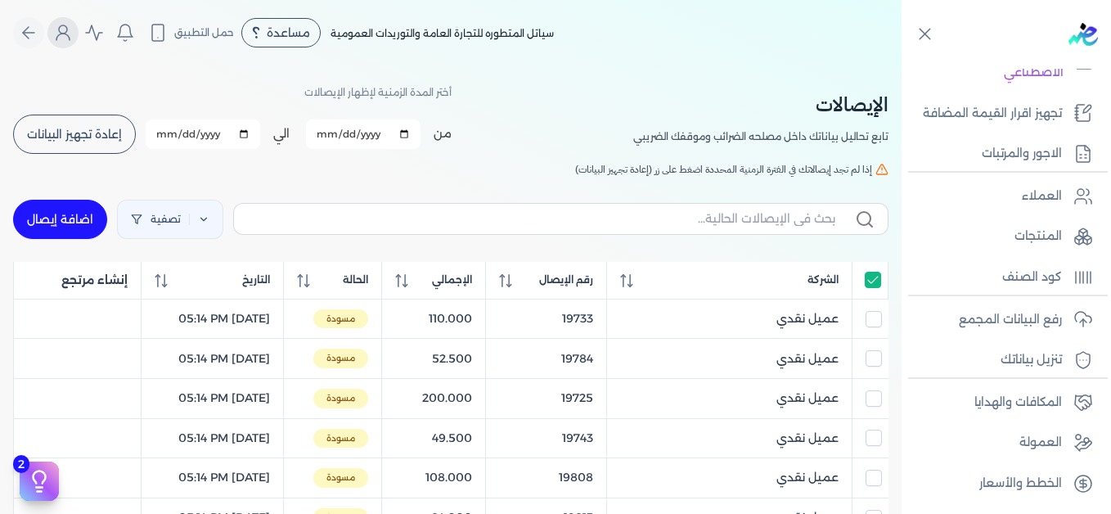
click at [73, 32] on icon "Global" at bounding box center [63, 33] width 20 height 20
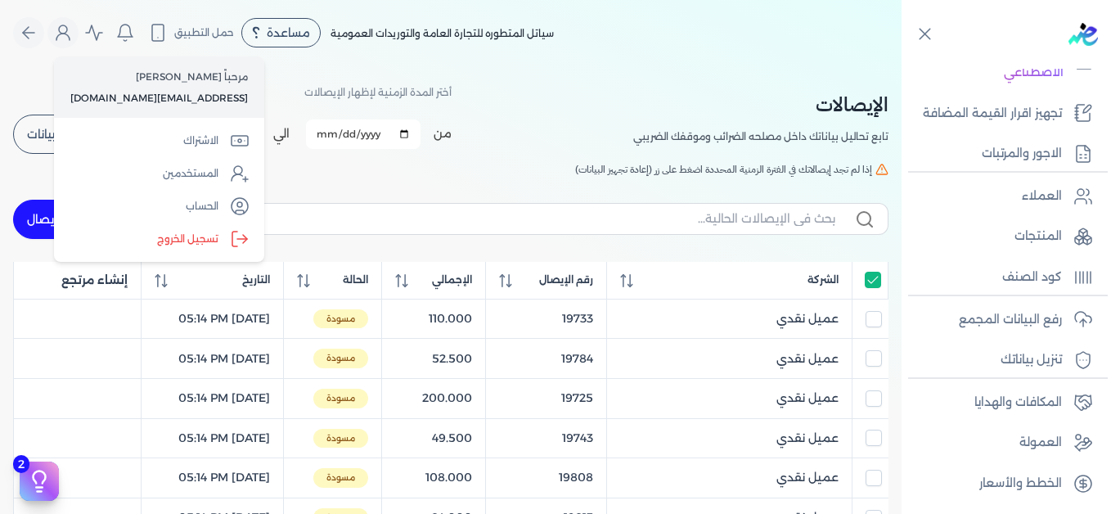
click at [176, 241] on label "تسجيل الخروج" at bounding box center [159, 239] width 197 height 33
click at [902, 65] on input "Close" at bounding box center [902, 65] width 0 height 0
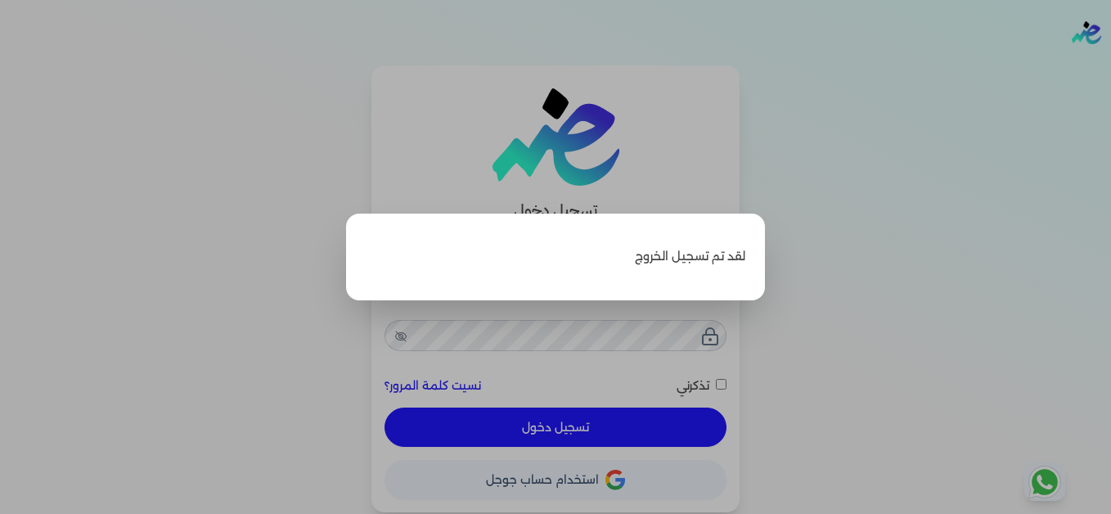
click at [965, 148] on label "Close" at bounding box center [555, 257] width 1111 height 514
click at [1110, 65] on input "Close" at bounding box center [1111, 65] width 0 height 0
